Goal: Transaction & Acquisition: Subscribe to service/newsletter

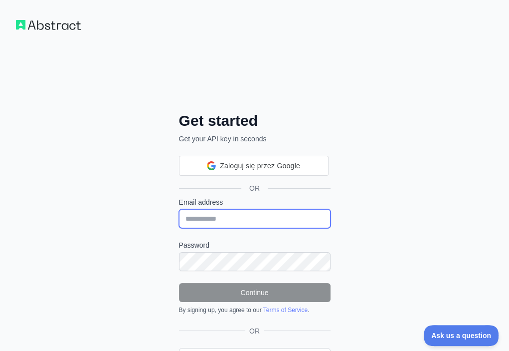
click at [179, 209] on input "Email address" at bounding box center [255, 218] width 152 height 19
paste input "**********"
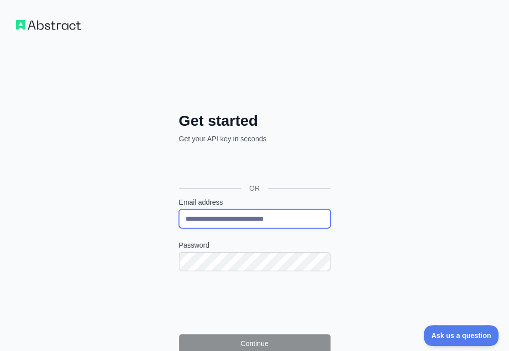
type input "**********"
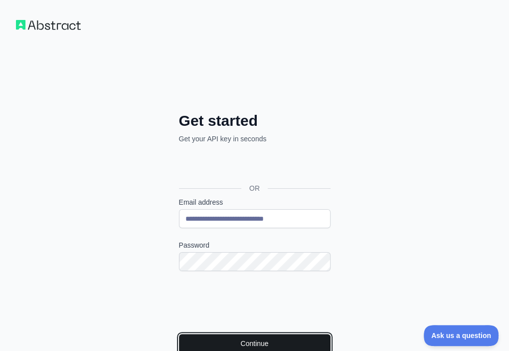
click at [179, 334] on button "Continue" at bounding box center [255, 343] width 152 height 19
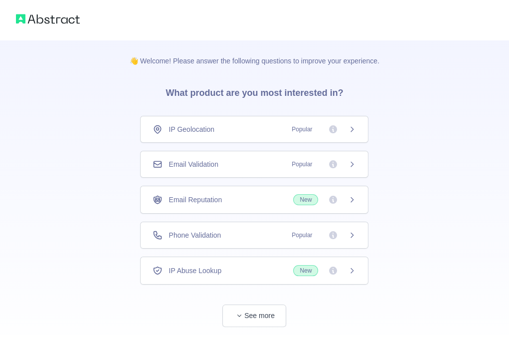
click at [260, 166] on div "Email Validation Popular" at bounding box center [255, 164] width 204 height 10
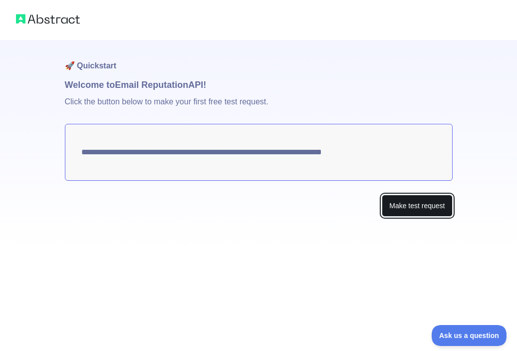
click at [403, 210] on button "Make test request" at bounding box center [417, 206] width 70 height 22
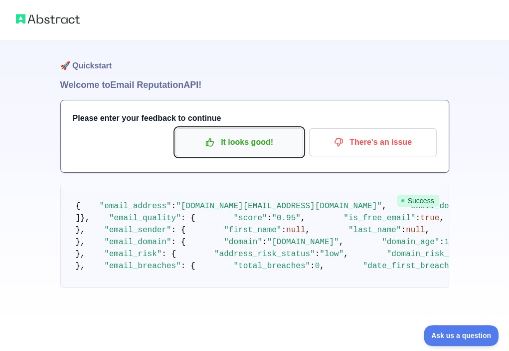
click at [272, 147] on p "It looks good!" at bounding box center [239, 142] width 113 height 17
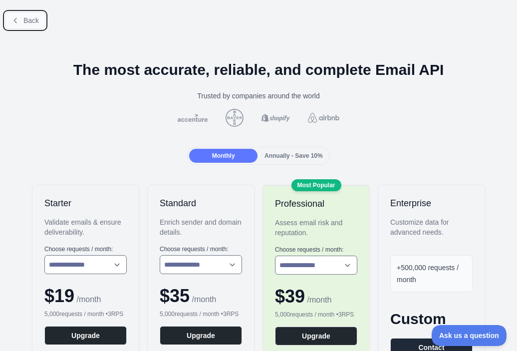
click at [31, 18] on span "Back" at bounding box center [30, 20] width 15 height 8
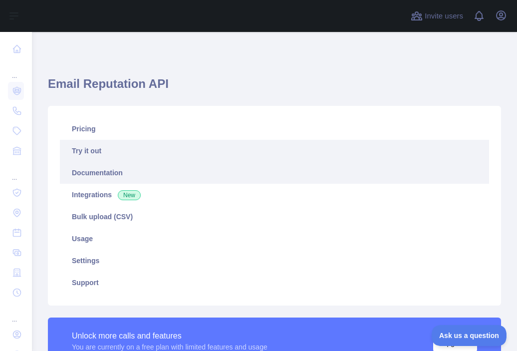
scroll to position [200, 0]
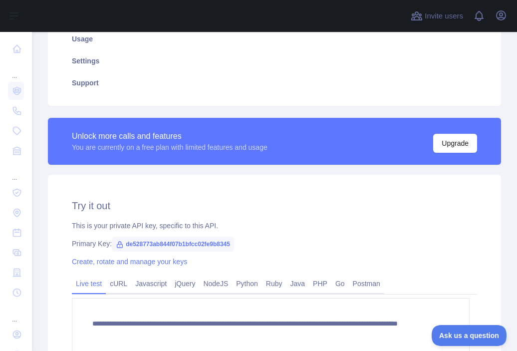
click at [186, 240] on span "de528773ab844f07b1bfcc02fe9b8345" at bounding box center [173, 244] width 122 height 15
copy span "de528773ab844f07b1bfcc02fe9b8345"
